Goal: Information Seeking & Learning: Learn about a topic

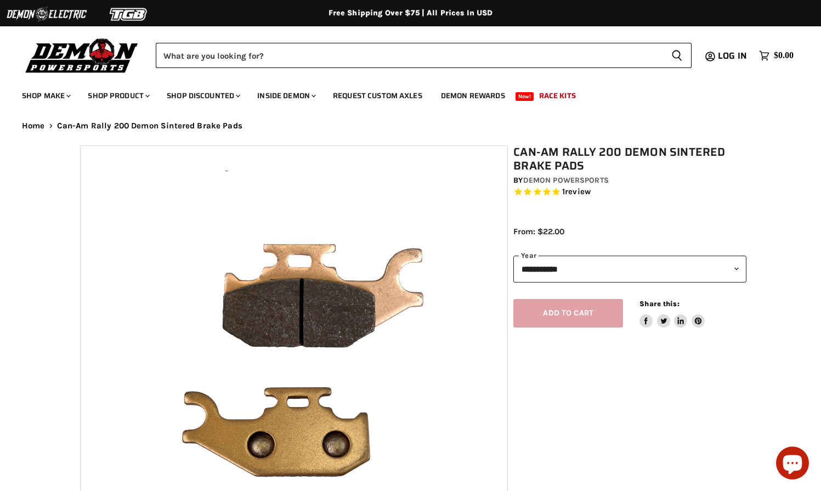
select select "******"
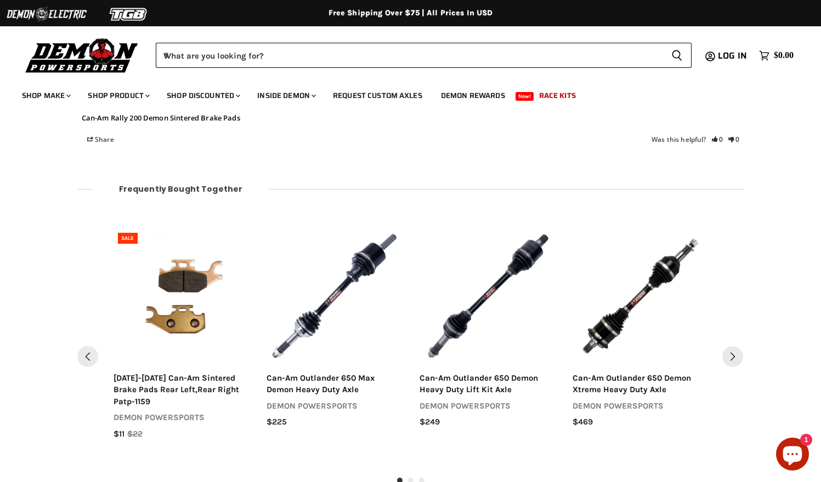
scroll to position [1255, 0]
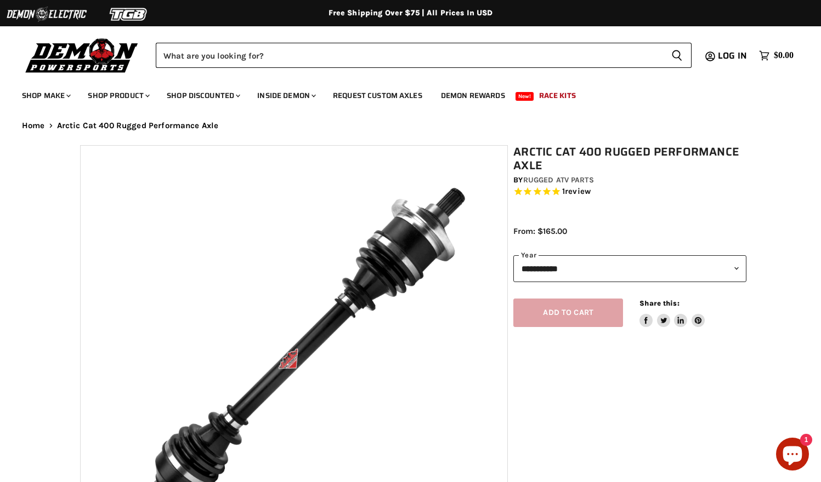
select select "******"
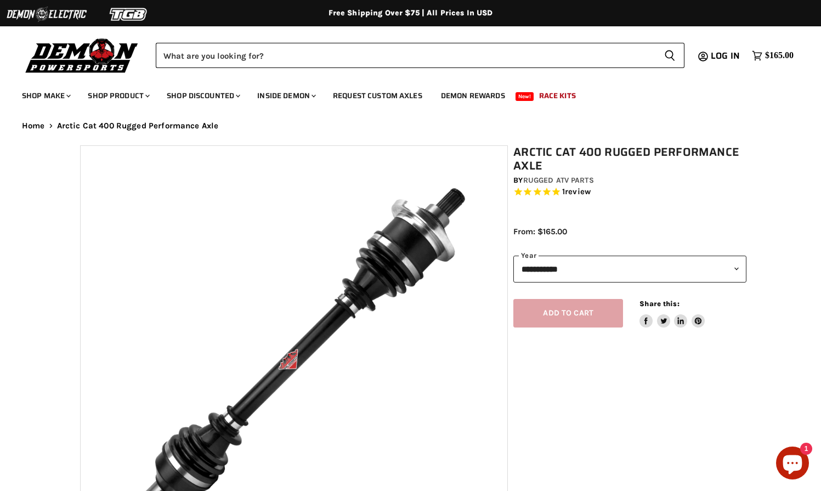
select select "******"
